Goal: Transaction & Acquisition: Subscribe to service/newsletter

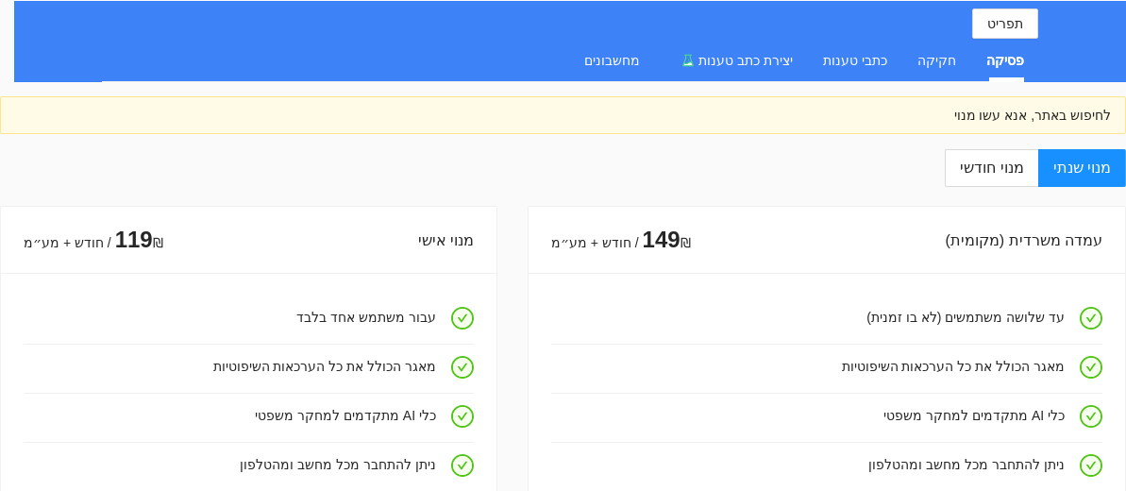
select select "English"
click at [920, 114] on div "לחיפוש באתר, אנא עשו מנוי" at bounding box center [563, 115] width 1096 height 21
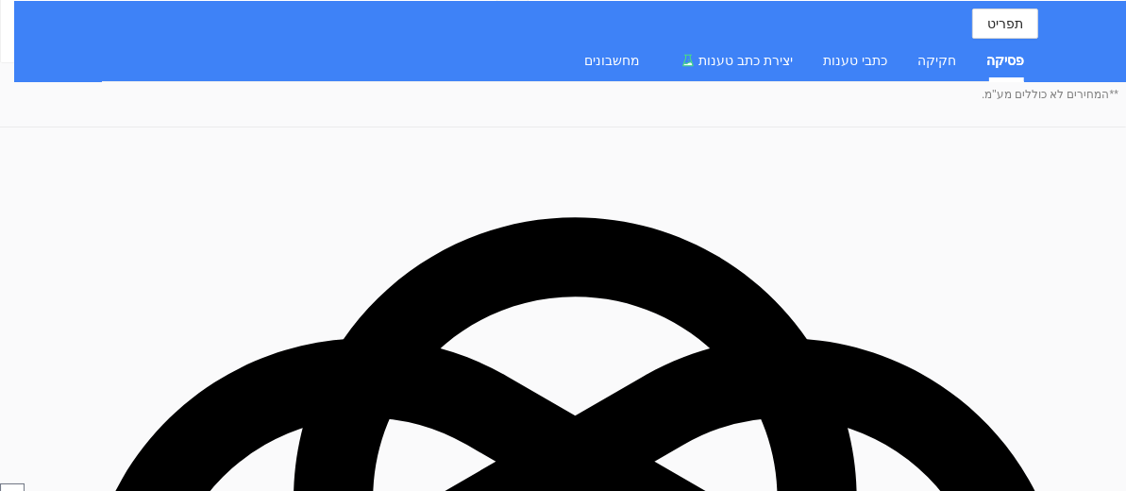
scroll to position [378, 0]
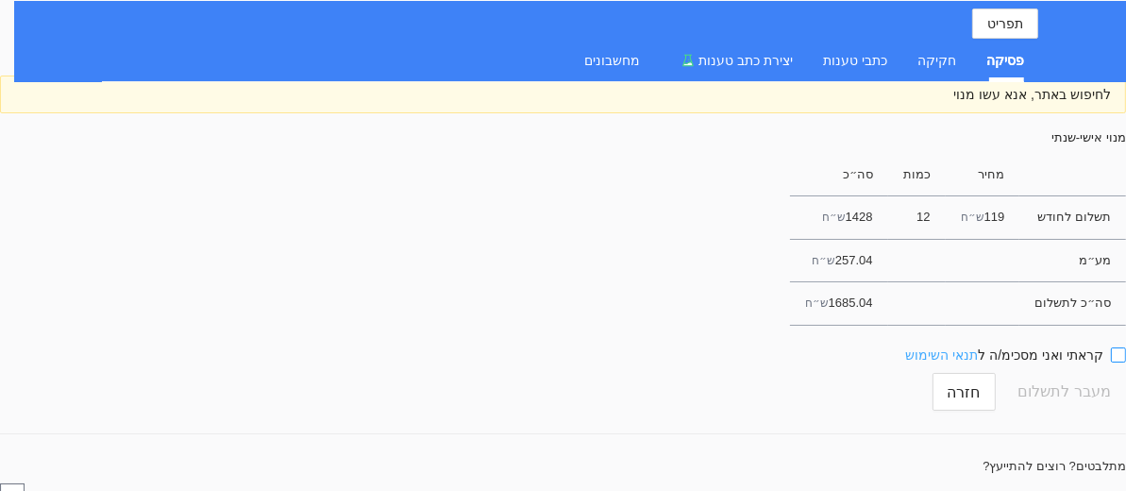
click at [966, 361] on link "תנאי השימוש" at bounding box center [942, 354] width 73 height 15
click at [1118, 363] on input "קראתי ואני מסכימ/ה ל תנאי השימוש" at bounding box center [1118, 354] width 15 height 15
checkbox input "true"
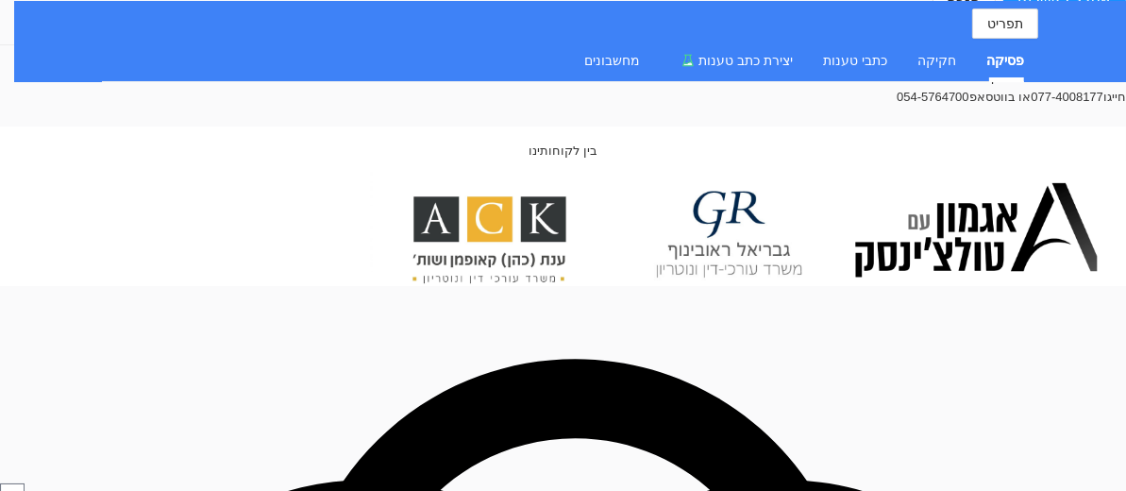
scroll to position [199, 0]
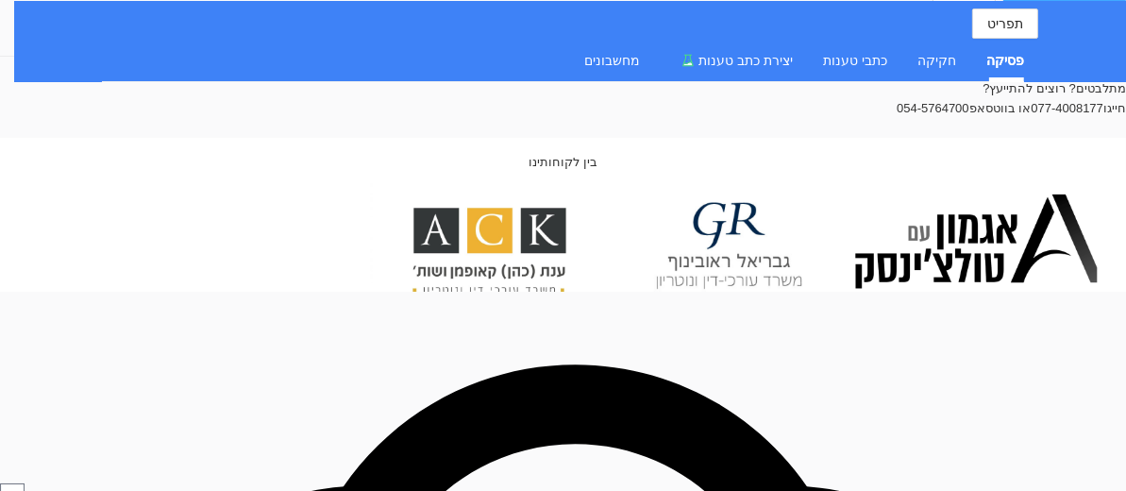
click at [1037, 32] on span "מעבר לתשלום" at bounding box center [1065, 14] width 93 height 36
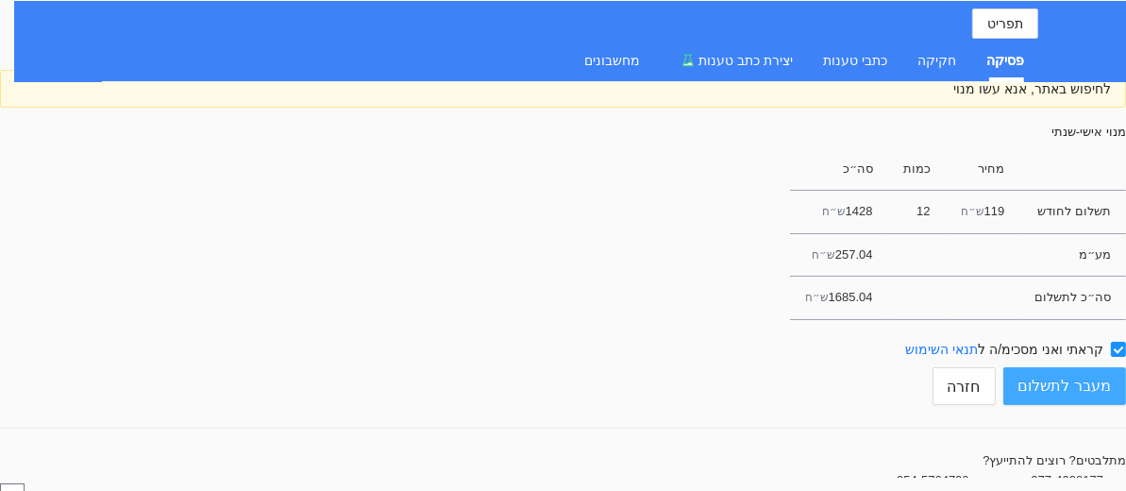
scroll to position [0, 0]
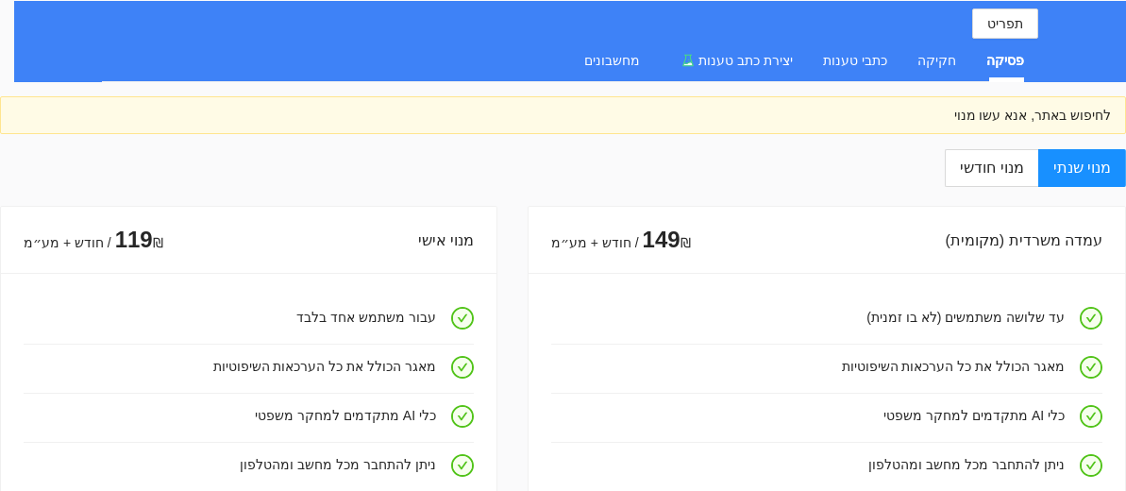
select select "English"
click at [1015, 59] on div "פסיקה" at bounding box center [1006, 60] width 38 height 21
click at [1063, 162] on span "מנוי שנתי" at bounding box center [1083, 168] width 58 height 16
click at [1123, 168] on input "מנוי שנתי" at bounding box center [1124, 169] width 2 height 2
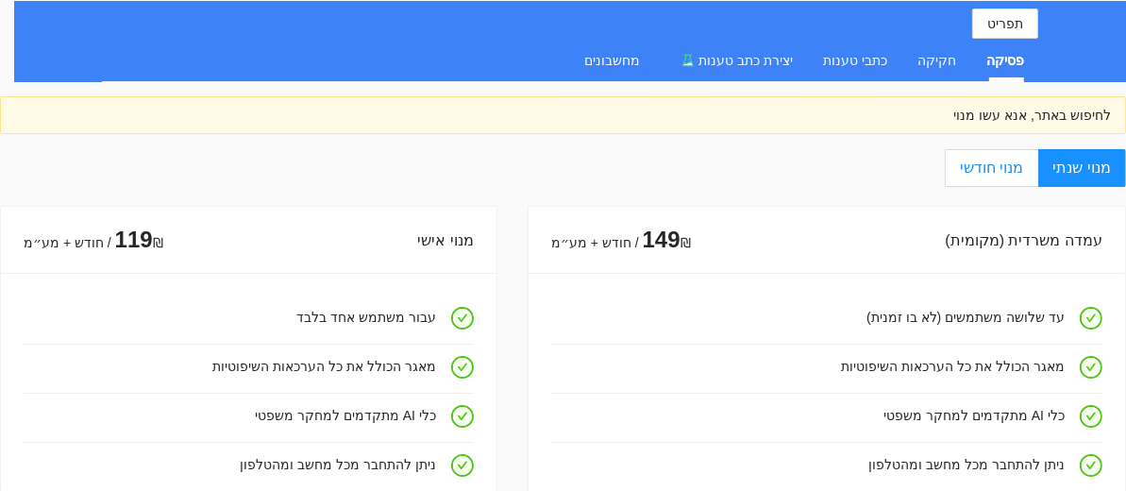
click at [1008, 164] on span "מנוי חודשי" at bounding box center [991, 168] width 63 height 16
click at [1037, 168] on input "מנוי חודשי" at bounding box center [1038, 169] width 2 height 2
radio input "true"
radio input "false"
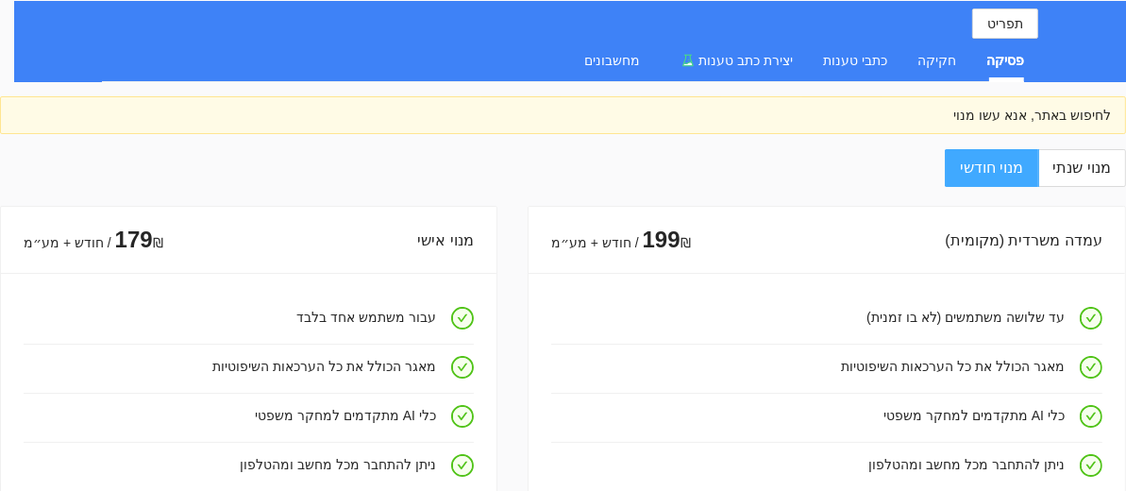
click at [1009, 164] on span "מנוי חודשי" at bounding box center [991, 168] width 63 height 16
click at [1037, 168] on input "מנוי חודשי" at bounding box center [1038, 169] width 2 height 2
click at [1020, 116] on div "לחיפוש באתר, אנא עשו מנוי" at bounding box center [563, 115] width 1096 height 21
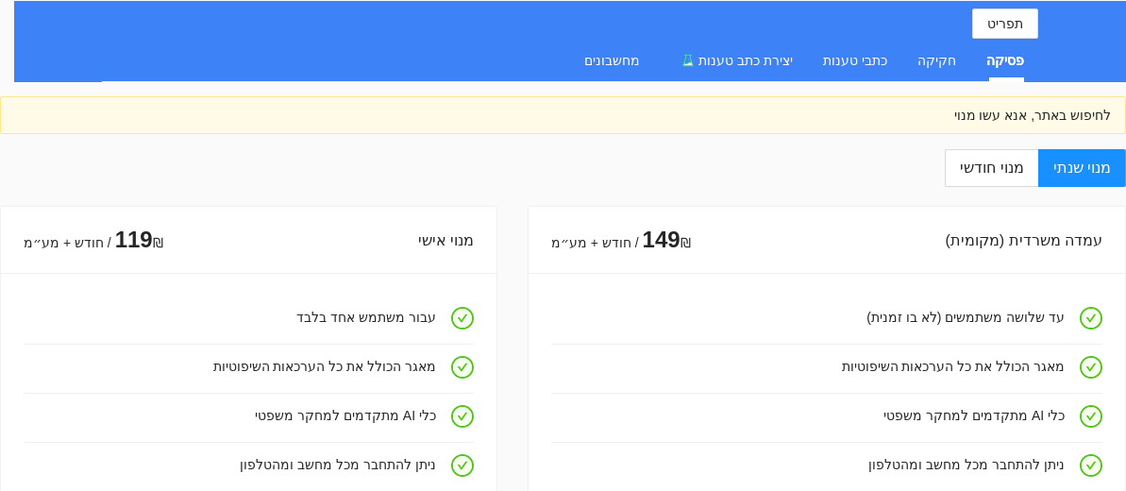
select select "English"
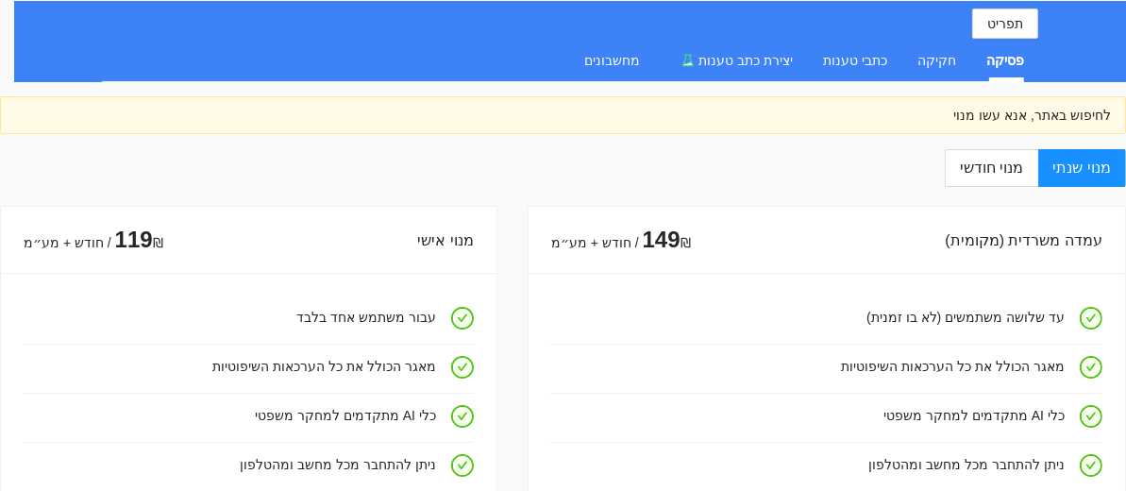
scroll to position [254, 0]
select select "English"
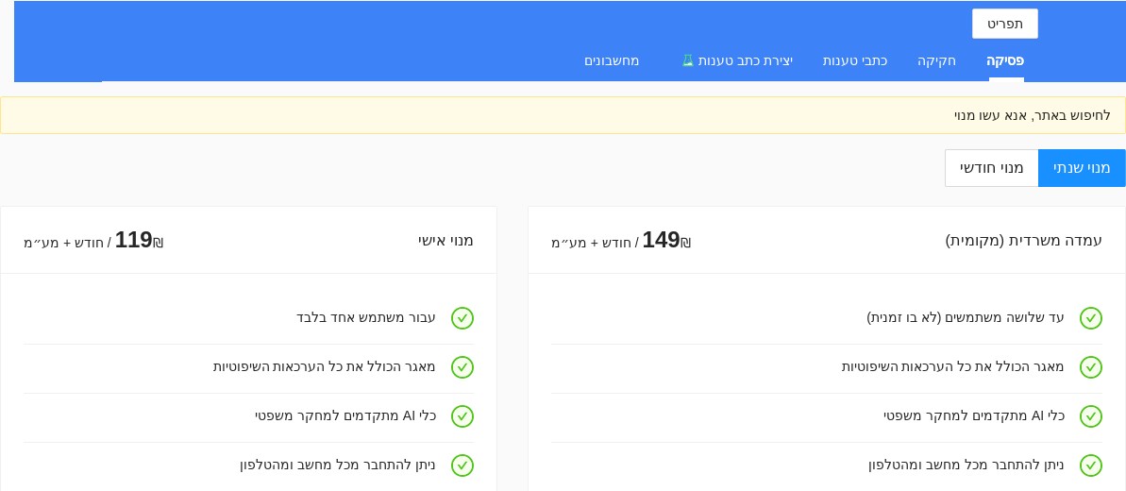
select select "English"
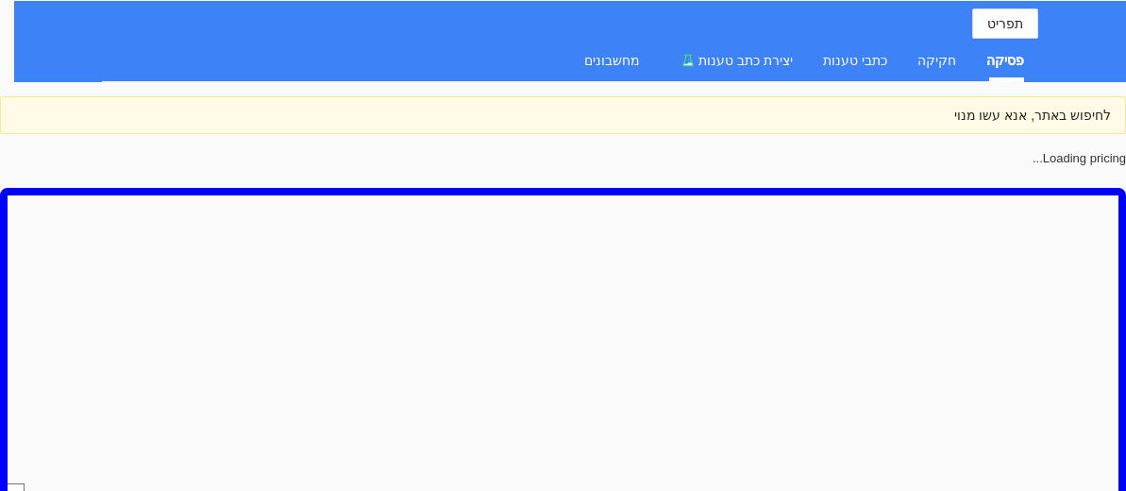
select select "English"
